Goal: Information Seeking & Learning: Learn about a topic

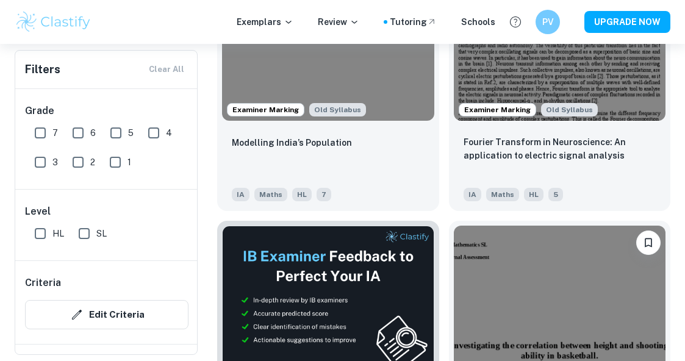
scroll to position [493, 0]
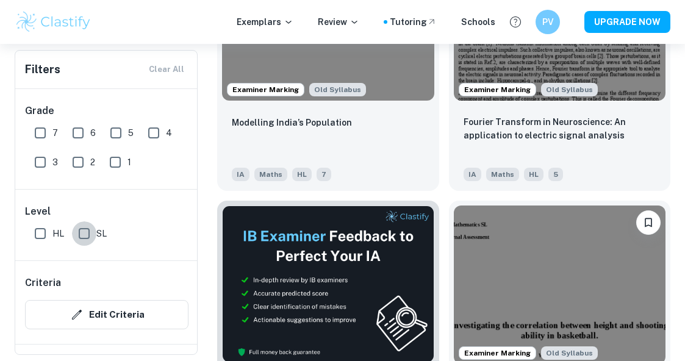
click at [90, 234] on input "SL" at bounding box center [84, 233] width 24 height 24
checkbox input "true"
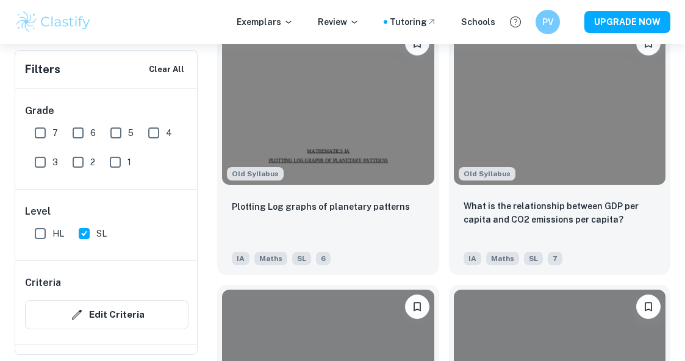
scroll to position [3697, 0]
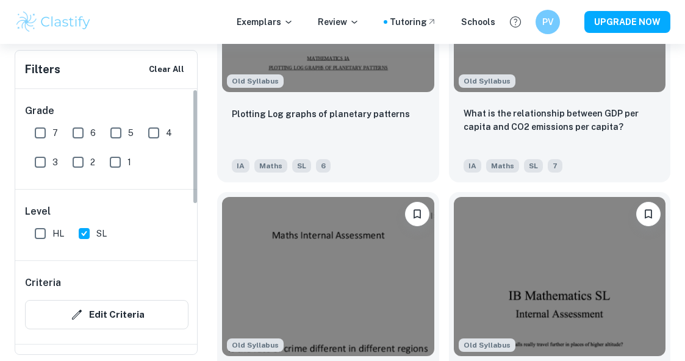
click at [45, 136] on input "7" at bounding box center [40, 133] width 24 height 24
checkbox input "true"
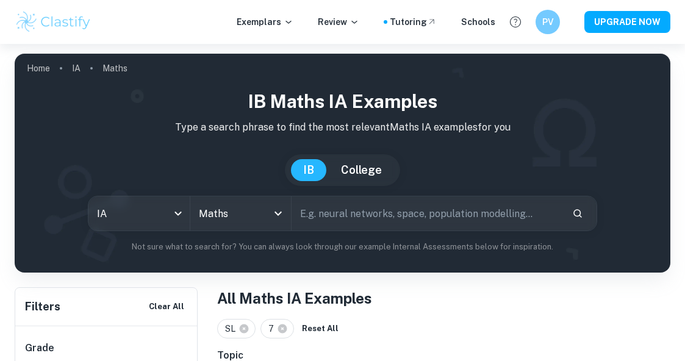
scroll to position [249, 0]
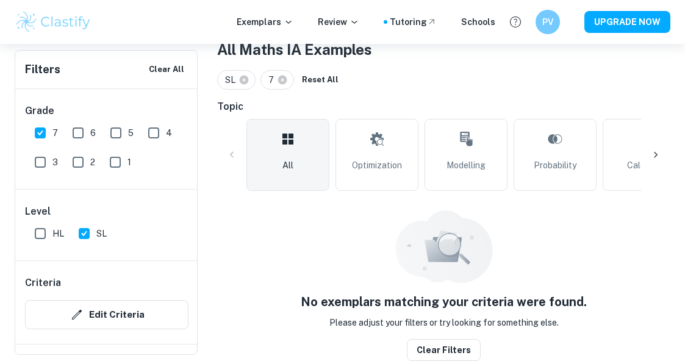
click at [74, 131] on input "6" at bounding box center [78, 133] width 24 height 24
checkbox input "true"
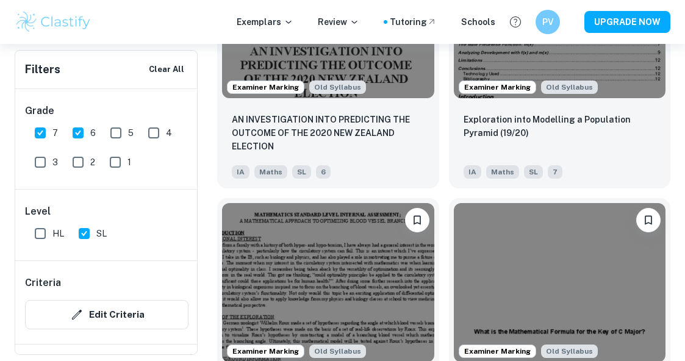
scroll to position [1816, 0]
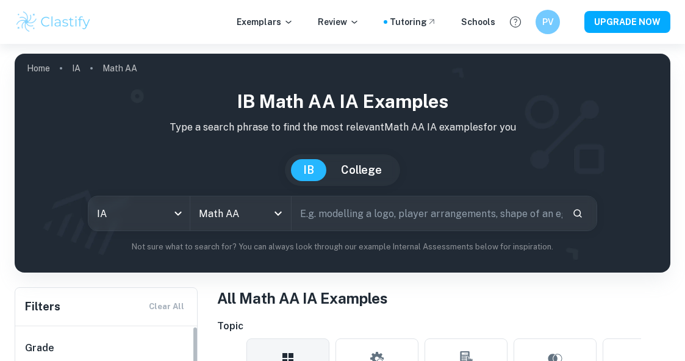
scroll to position [188, 0]
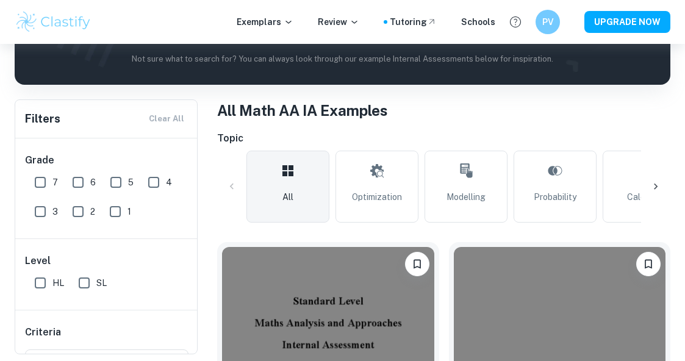
click at [90, 280] on input "SL" at bounding box center [84, 283] width 24 height 24
checkbox input "true"
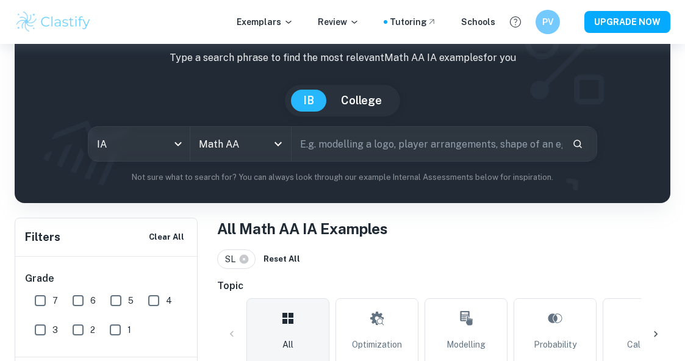
scroll to position [0, 0]
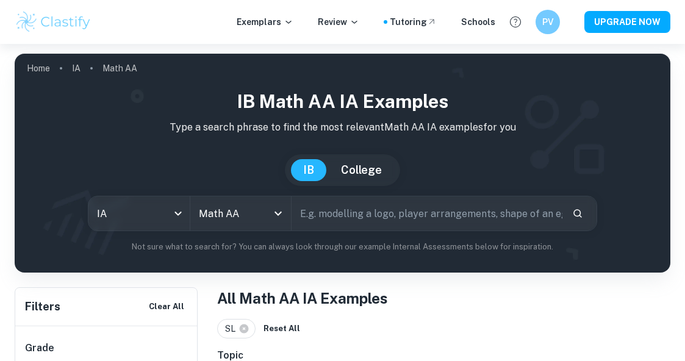
click at [359, 221] on input "text" at bounding box center [427, 213] width 270 height 34
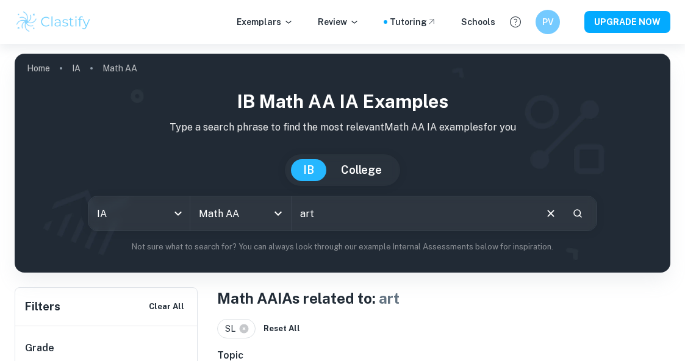
click at [318, 223] on input "art" at bounding box center [413, 213] width 242 height 34
type input "a"
type input "skincare"
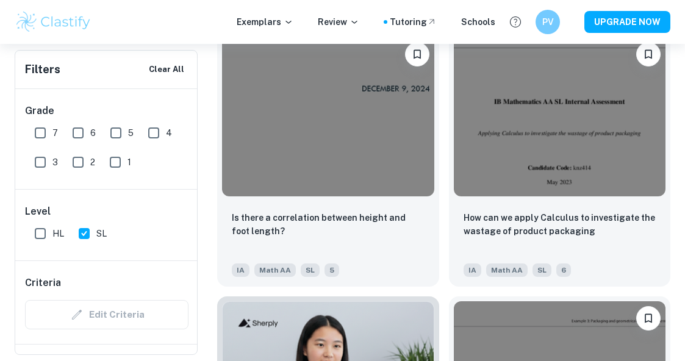
scroll to position [950, 0]
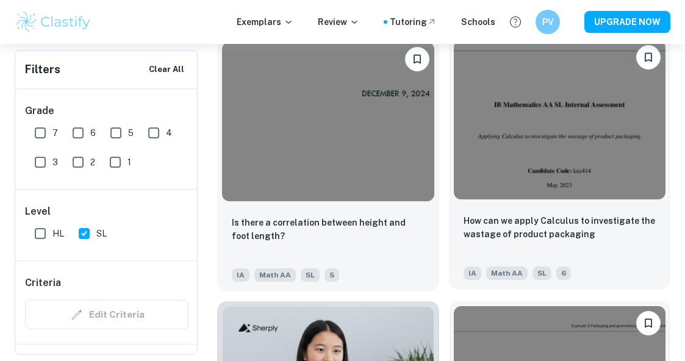
click at [525, 181] on img at bounding box center [560, 119] width 212 height 159
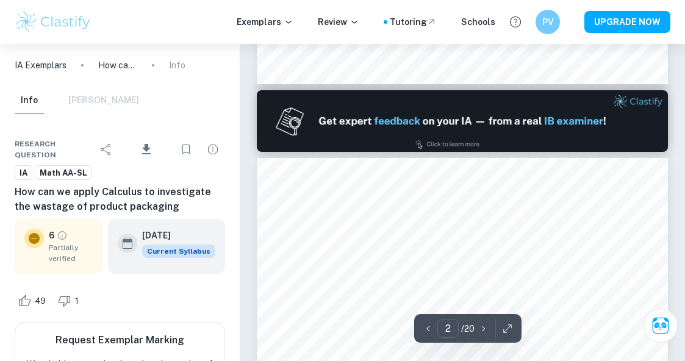
type input "1"
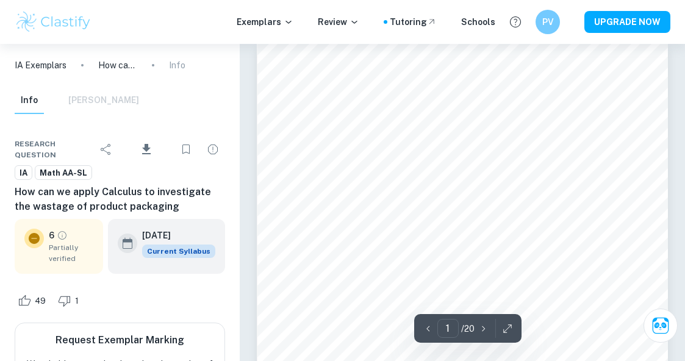
scroll to position [13, 0]
click at [153, 148] on icon "Download" at bounding box center [146, 149] width 15 height 15
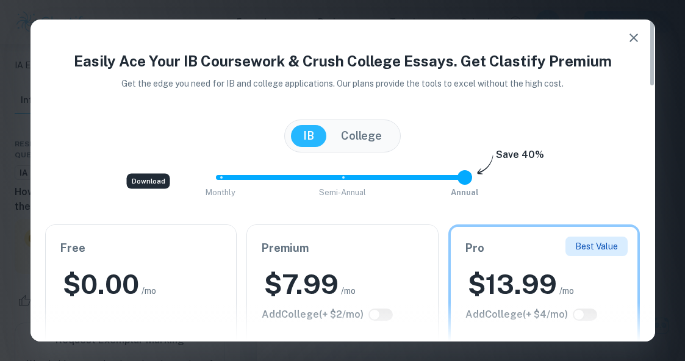
click at [634, 32] on icon "button" at bounding box center [633, 37] width 15 height 15
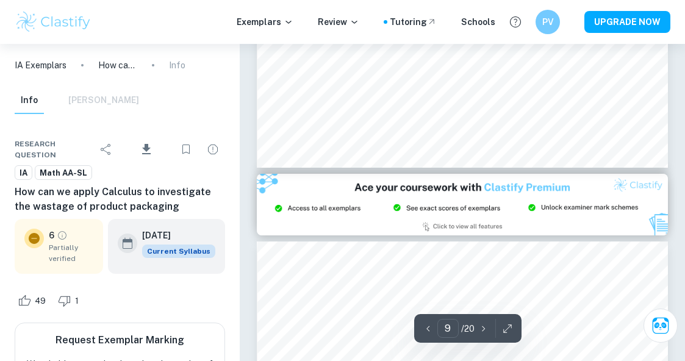
scroll to position [4646, 0]
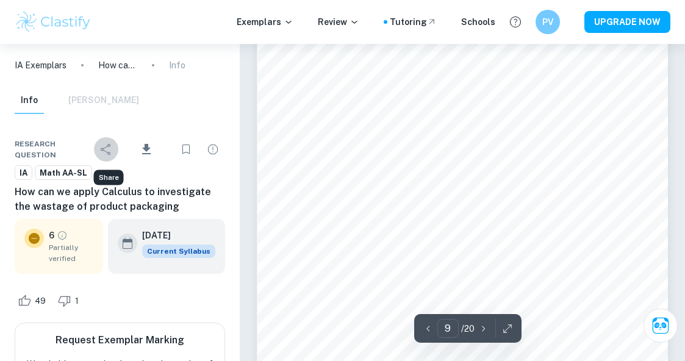
click at [109, 149] on icon "Share" at bounding box center [106, 149] width 15 height 15
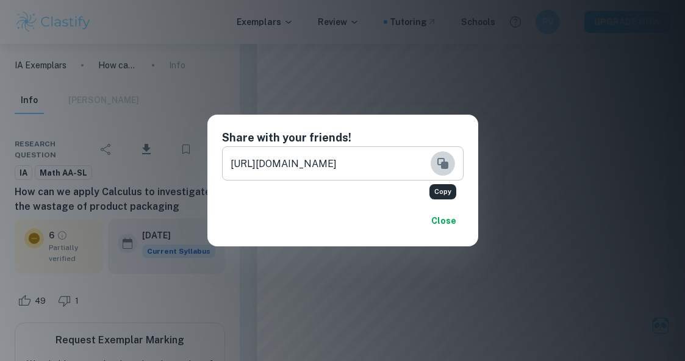
click at [443, 162] on icon "Copy" at bounding box center [442, 163] width 11 height 11
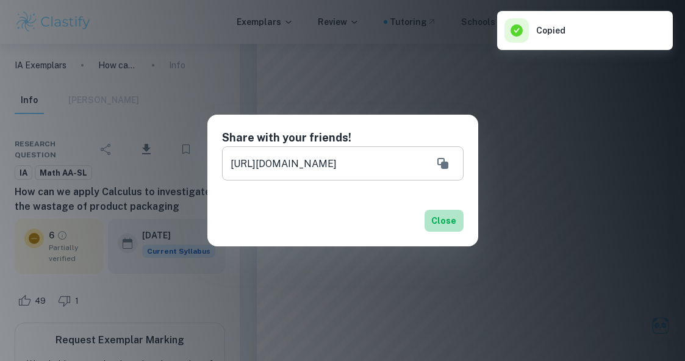
click at [448, 223] on button "Close" at bounding box center [444, 221] width 39 height 22
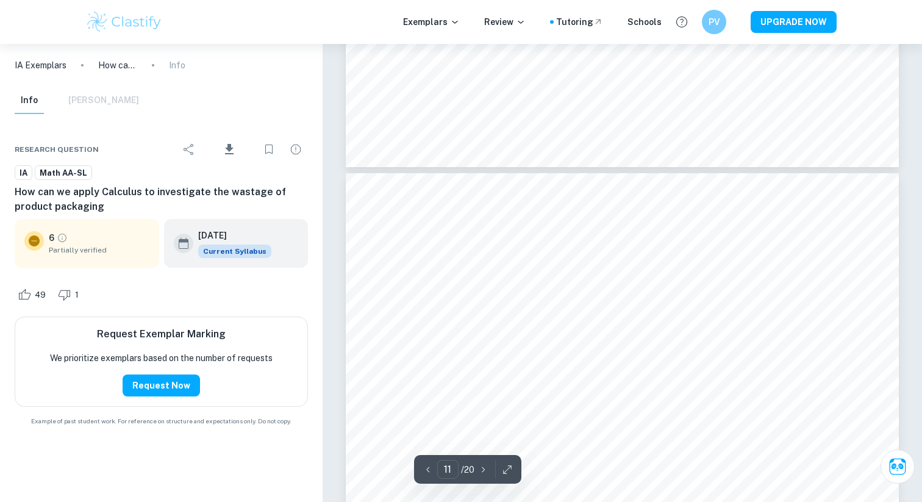
scroll to position [7644, 0]
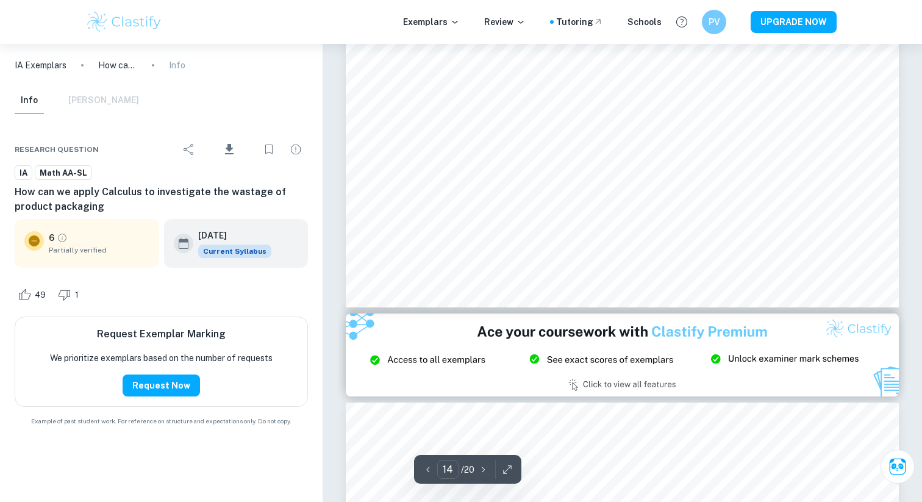
type input "15"
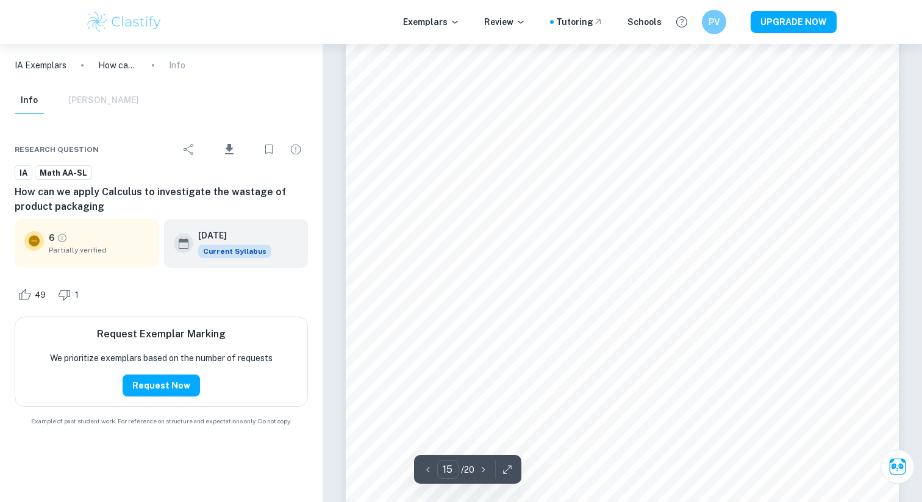
scroll to position [10626, 0]
